Goal: Information Seeking & Learning: Learn about a topic

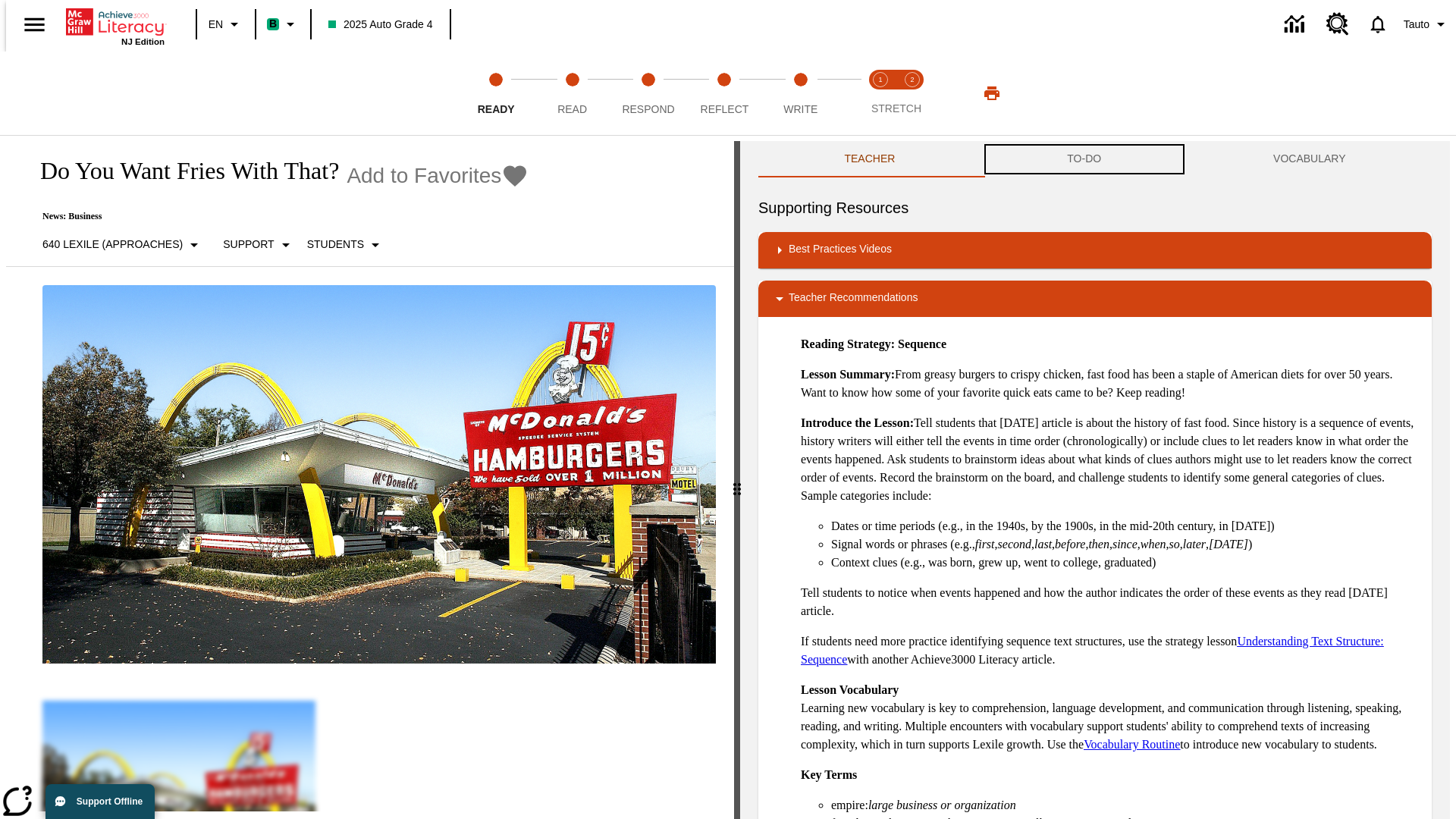
click at [1084, 160] on button "TO-DO" at bounding box center [1085, 159] width 206 height 36
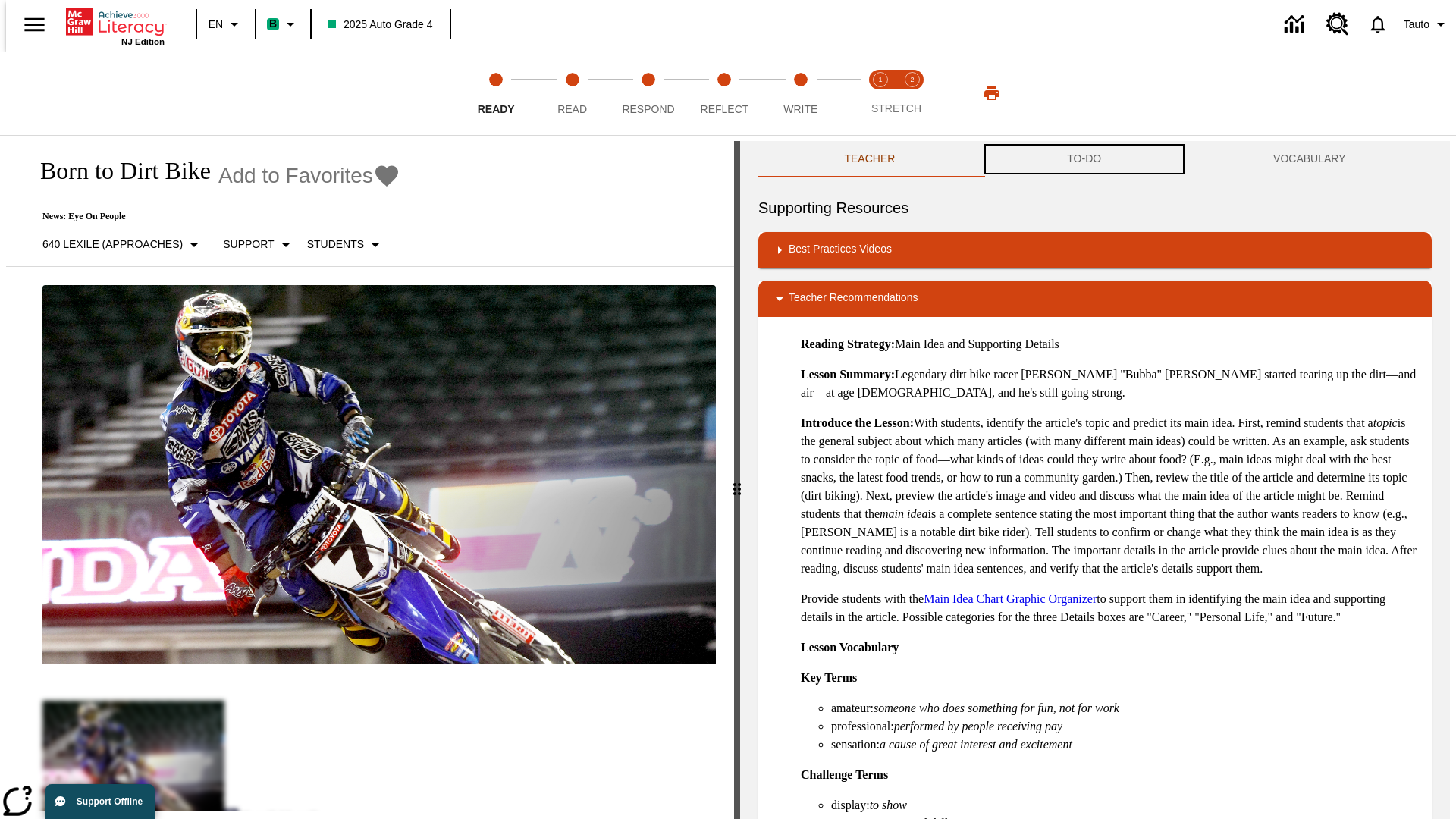
click at [1084, 160] on button "TO-DO" at bounding box center [1085, 159] width 206 height 36
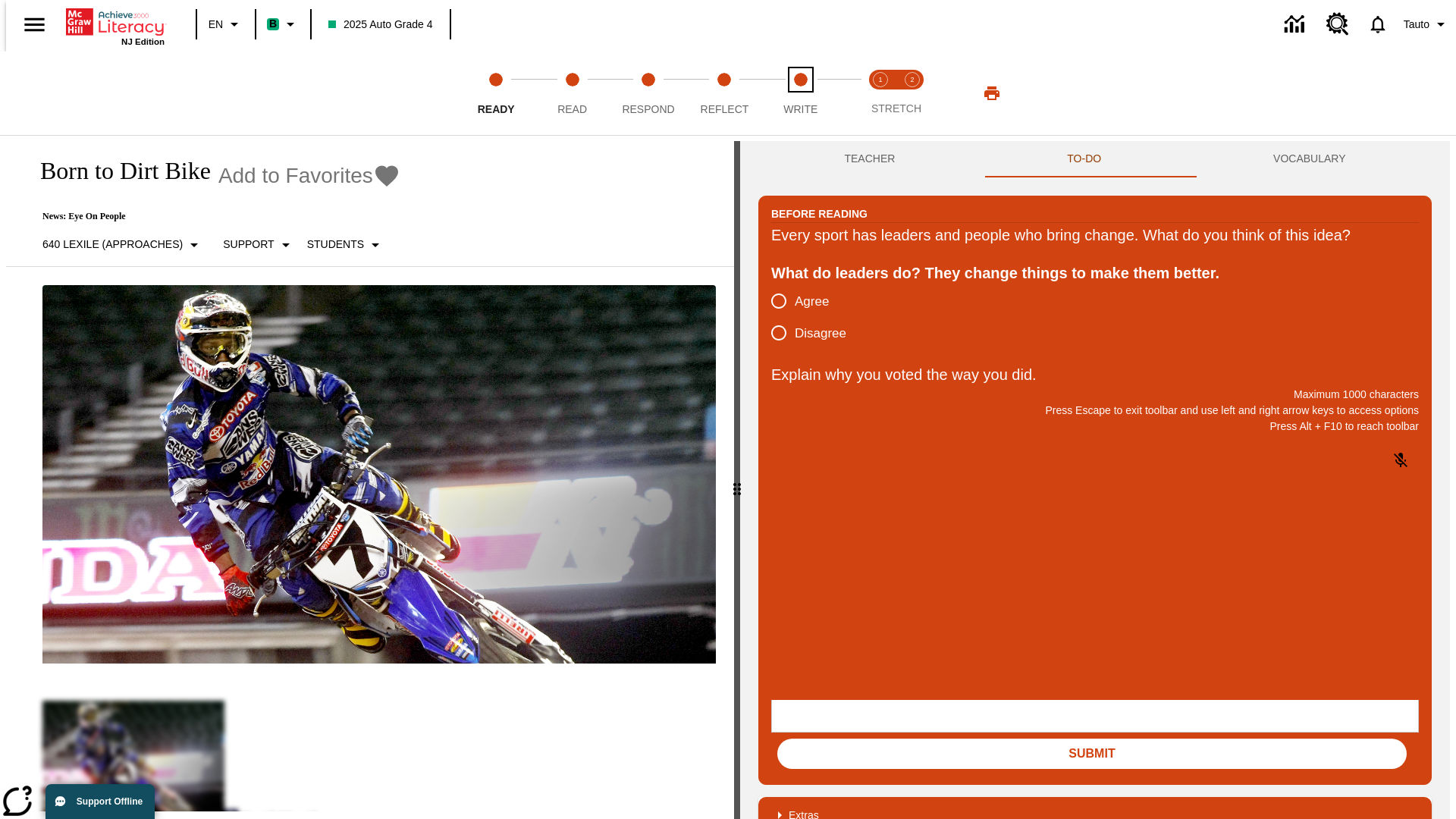
click at [800, 93] on span "Write" at bounding box center [800, 103] width 34 height 27
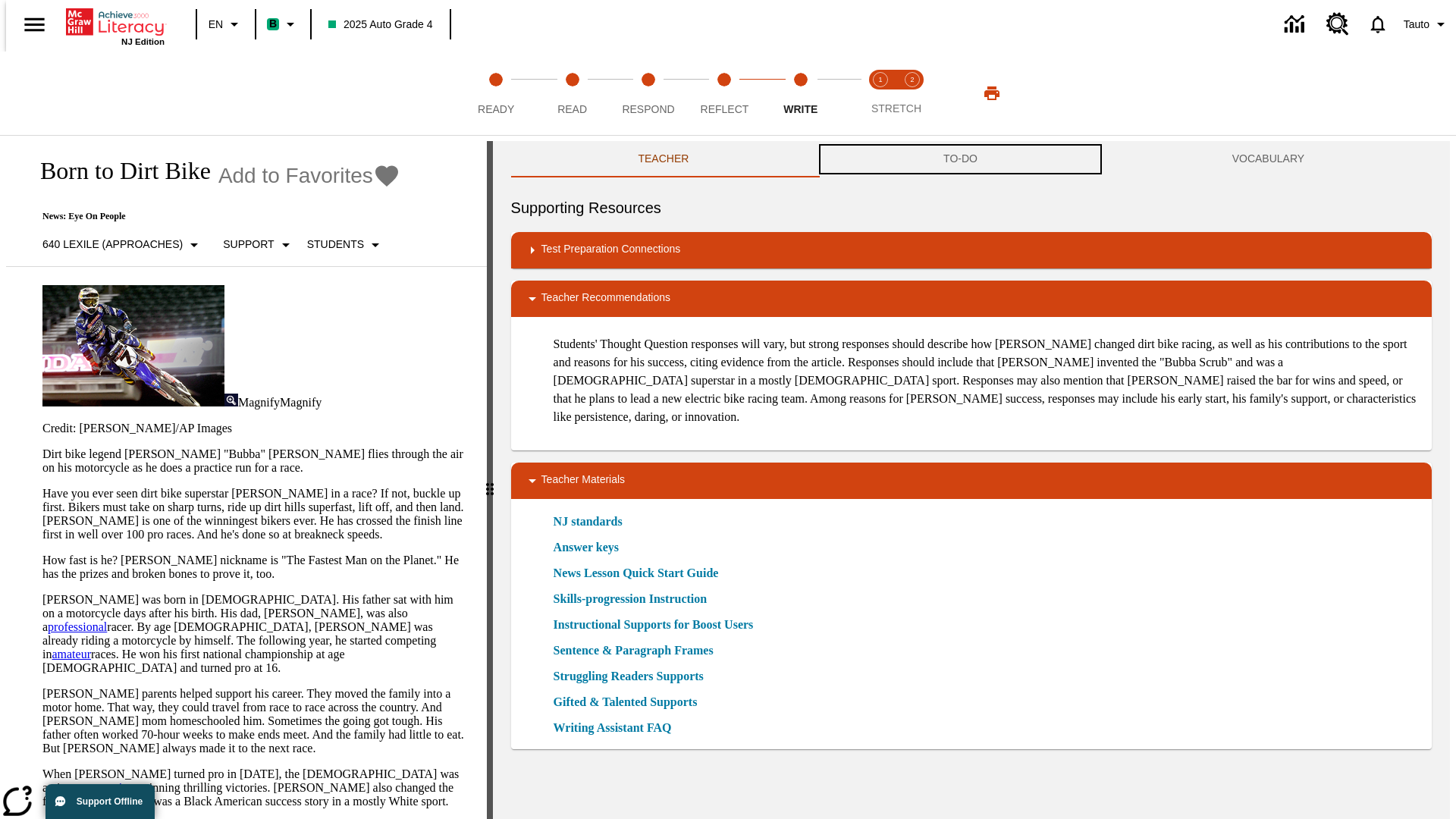
scroll to position [1, 0]
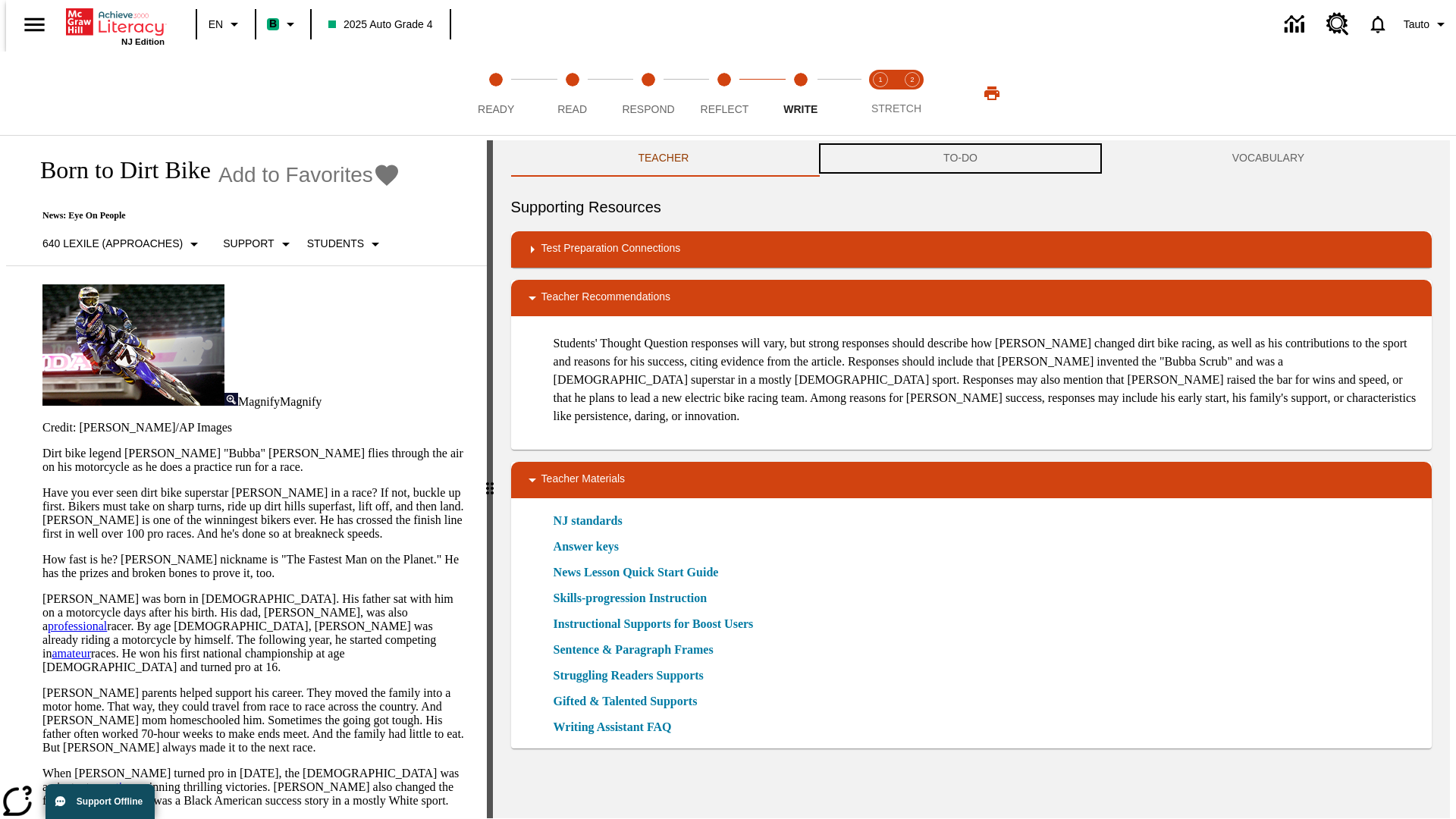
click at [961, 160] on button "TO-DO" at bounding box center [960, 158] width 289 height 36
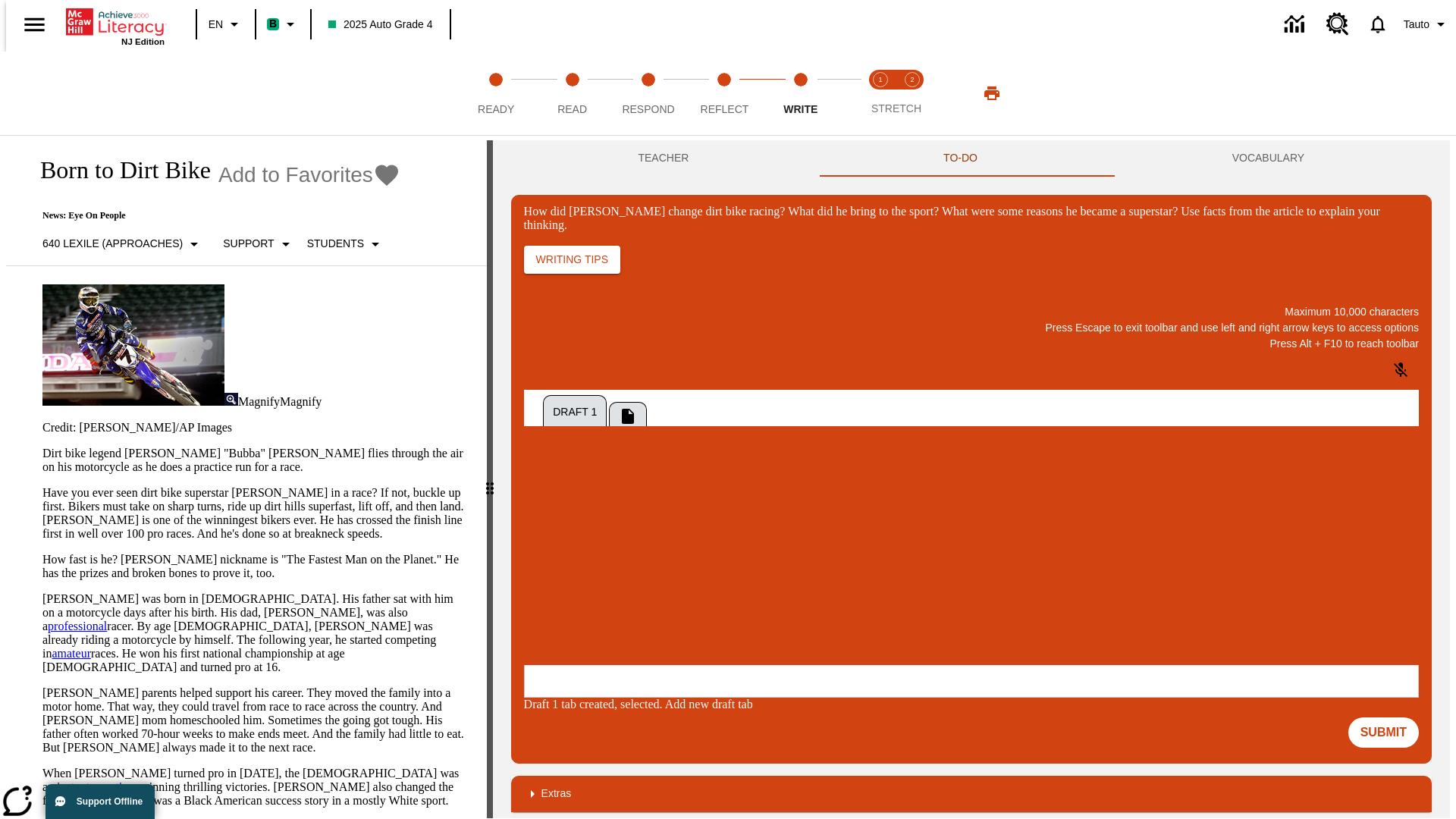
scroll to position [0, 0]
click at [745, 567] on p "One change Stewart brought to dirt bike racing was…" at bounding box center [636, 572] width 215 height 27
click at [555, 505] on span "Copy" at bounding box center [542, 511] width 25 height 12
